Goal: Check status

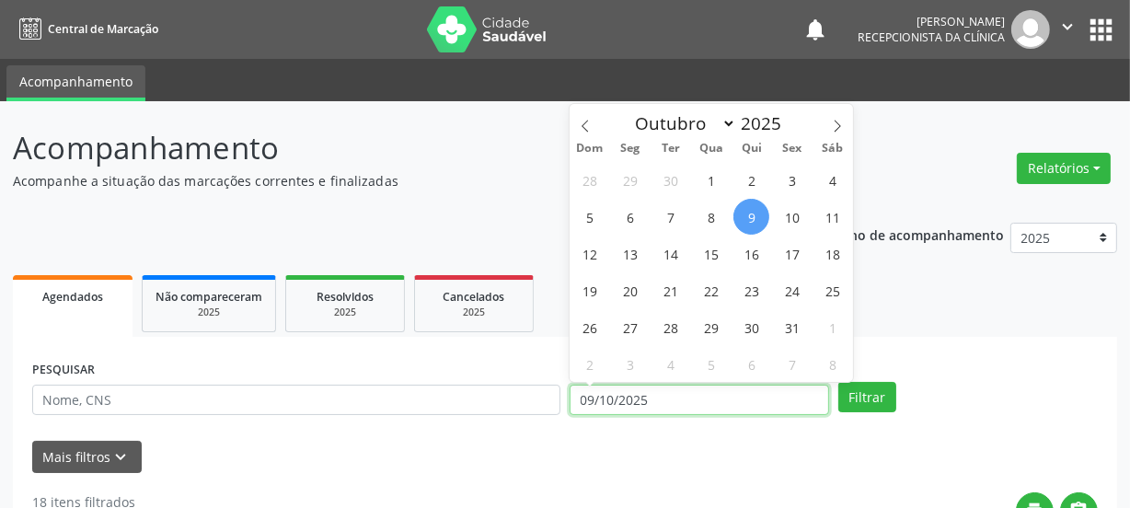
drag, startPoint x: 619, startPoint y: 392, endPoint x: 314, endPoint y: 366, distance: 306.7
click at [314, 366] on div "PESQUISAR DATA DE ATENDIMENTO [DATE] Filtrar" at bounding box center [565, 392] width 1075 height 72
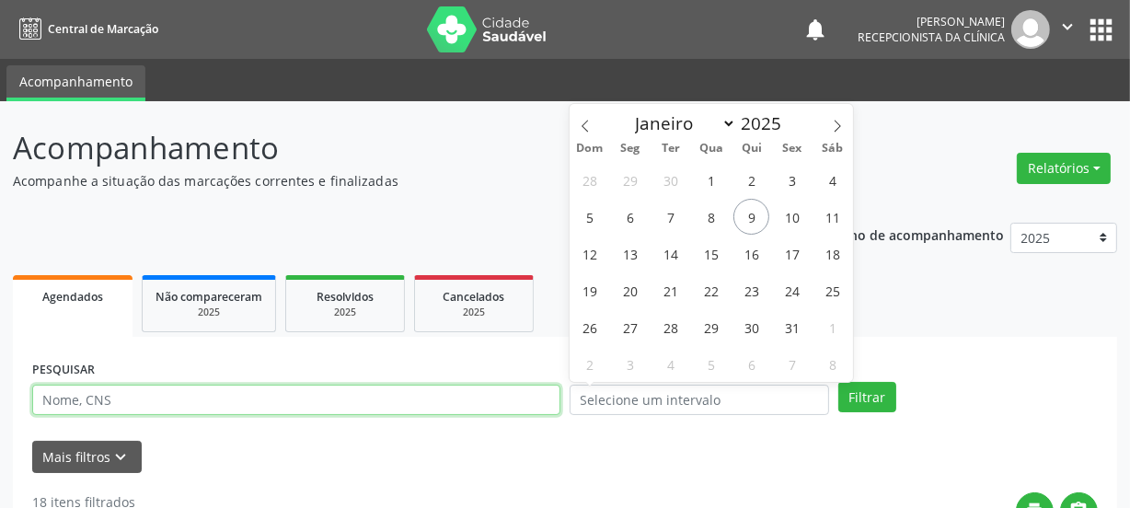
click at [253, 404] on input "text" at bounding box center [296, 400] width 528 height 31
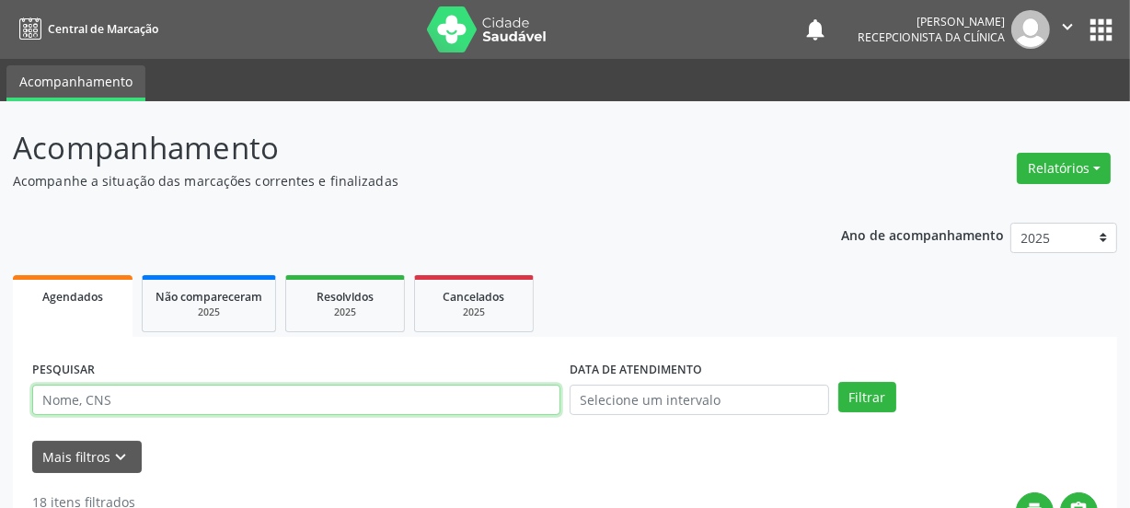
paste input "704301505003797"
type input "704301505003797"
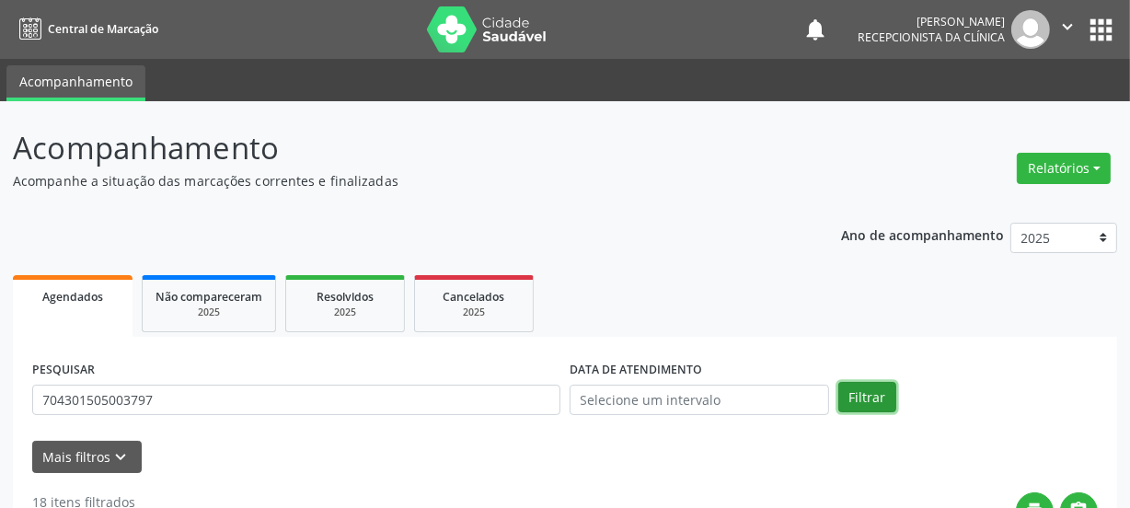
click at [852, 397] on button "Filtrar" at bounding box center [867, 397] width 58 height 31
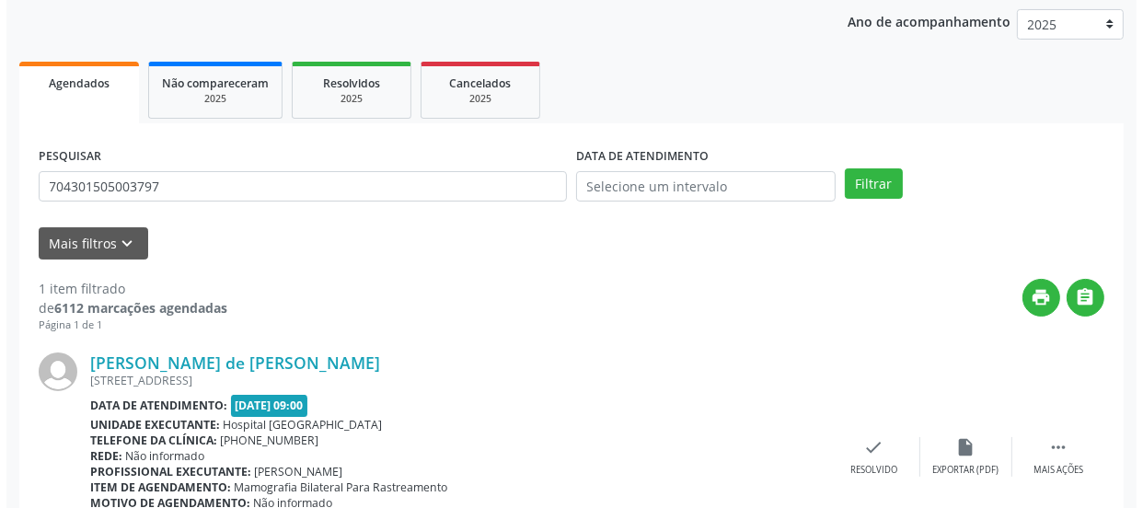
scroll to position [318, 0]
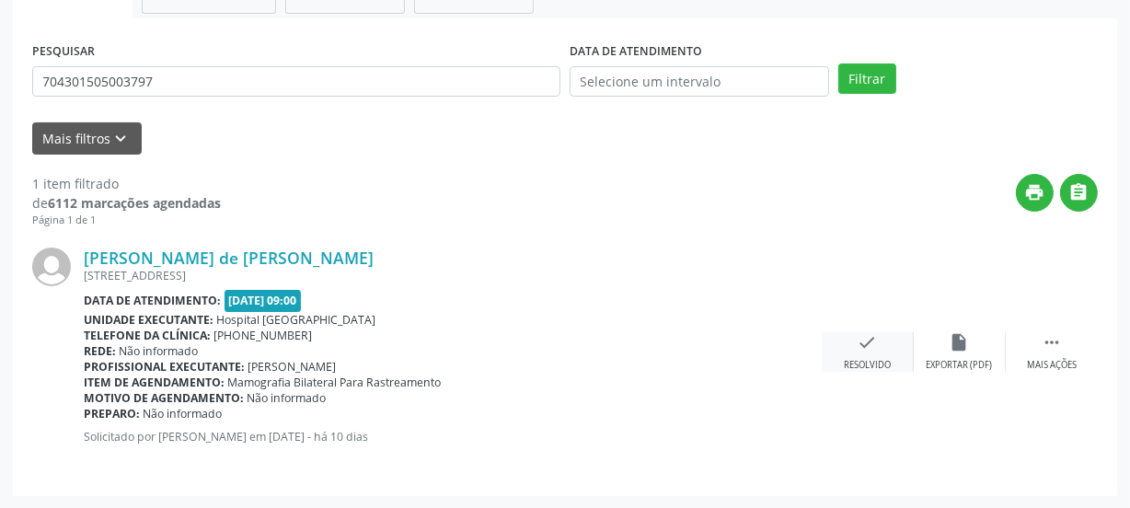
click at [878, 332] on div "check Resolvido" at bounding box center [868, 352] width 92 height 40
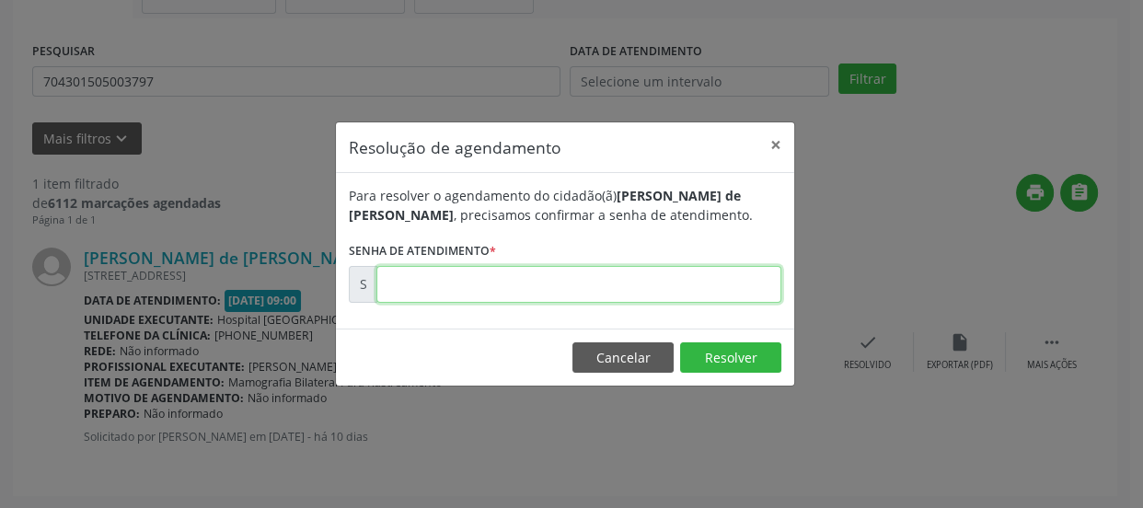
drag, startPoint x: 743, startPoint y: 290, endPoint x: 715, endPoint y: 305, distance: 31.3
click at [743, 290] on input "text" at bounding box center [578, 284] width 405 height 37
type input "00179565"
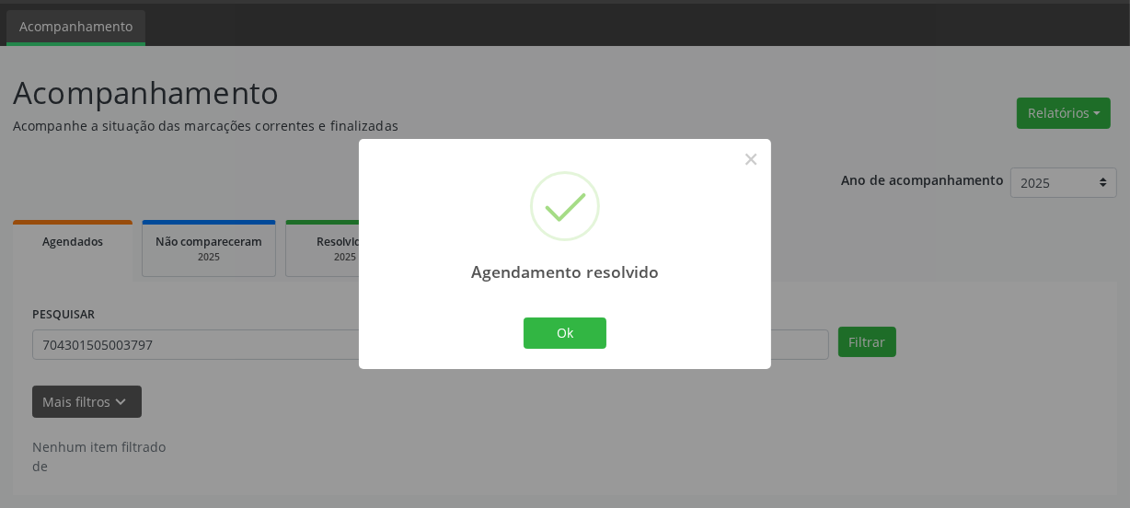
scroll to position [54, 0]
click at [573, 336] on button "Ok" at bounding box center [565, 333] width 83 height 31
